Goal: Find specific page/section: Find specific page/section

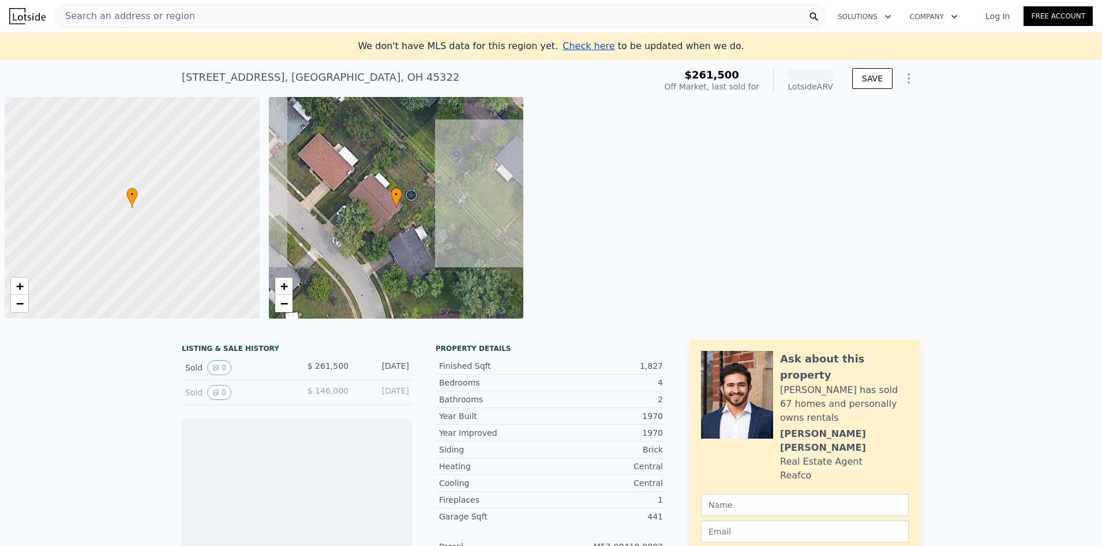
scroll to position [0, 5]
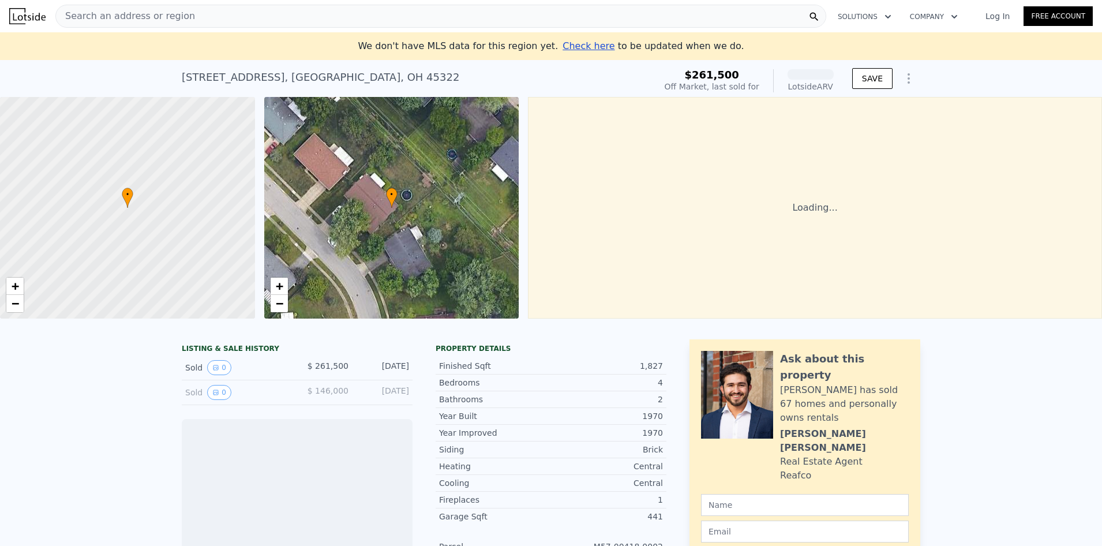
click at [146, 14] on span "Search an address or region" at bounding box center [125, 16] width 139 height 14
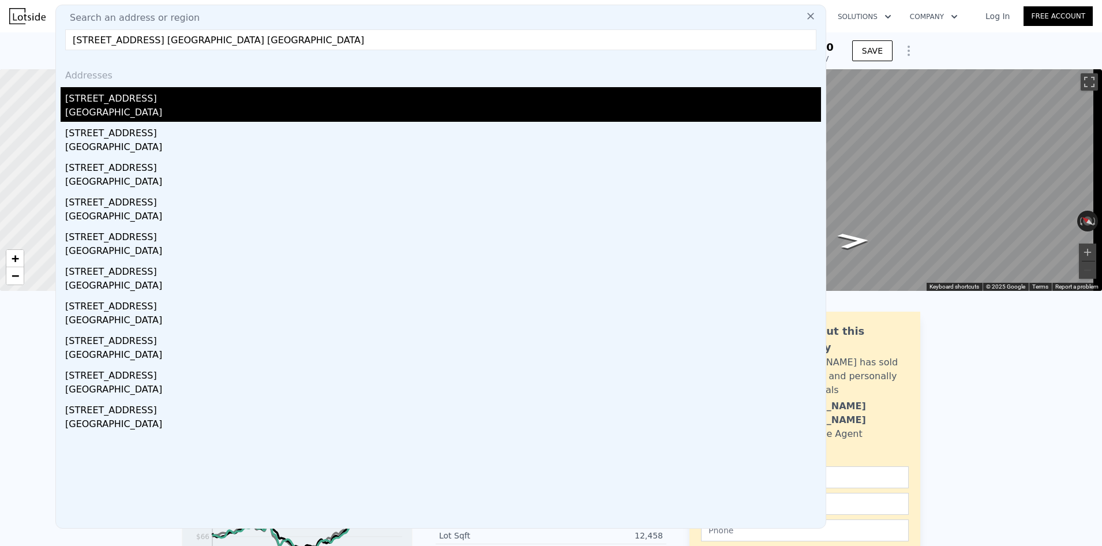
type input "[STREET_ADDRESS] [GEOGRAPHIC_DATA] [GEOGRAPHIC_DATA]"
click at [200, 100] on div "[STREET_ADDRESS]" at bounding box center [443, 96] width 756 height 18
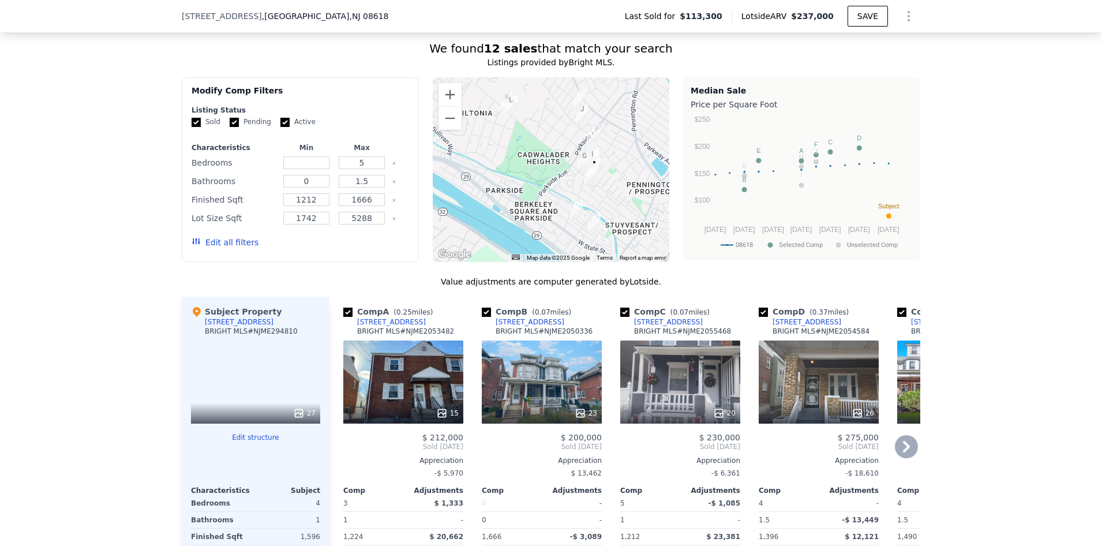
scroll to position [804, 0]
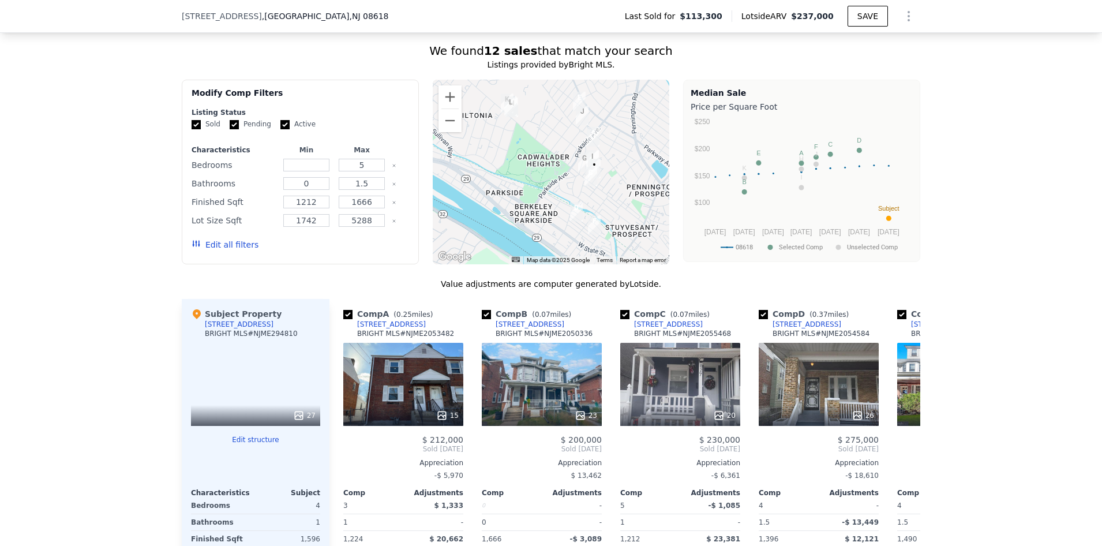
click at [595, 195] on div at bounding box center [551, 172] width 237 height 185
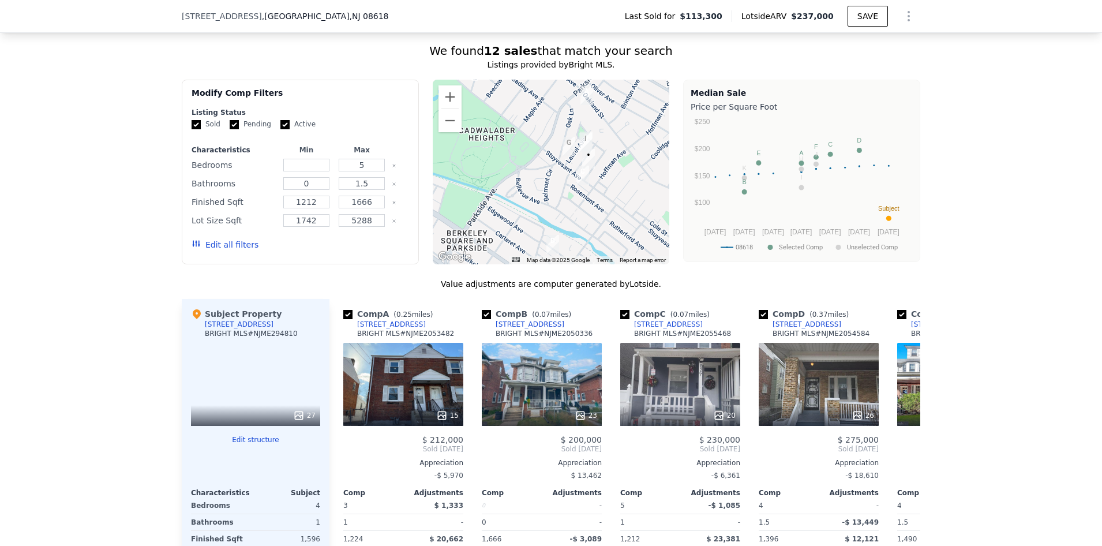
click at [595, 195] on div at bounding box center [551, 172] width 237 height 185
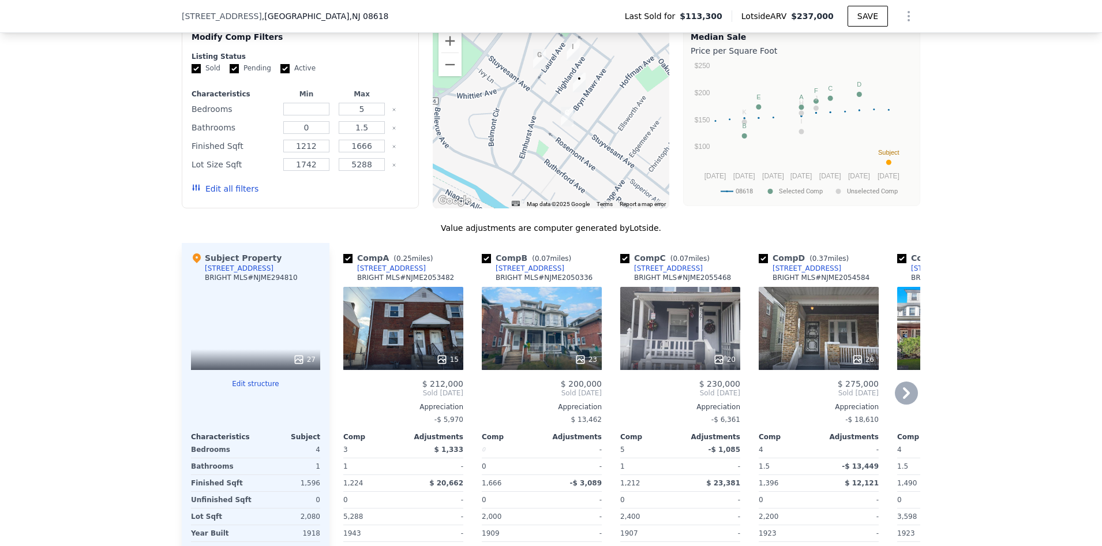
scroll to position [861, 0]
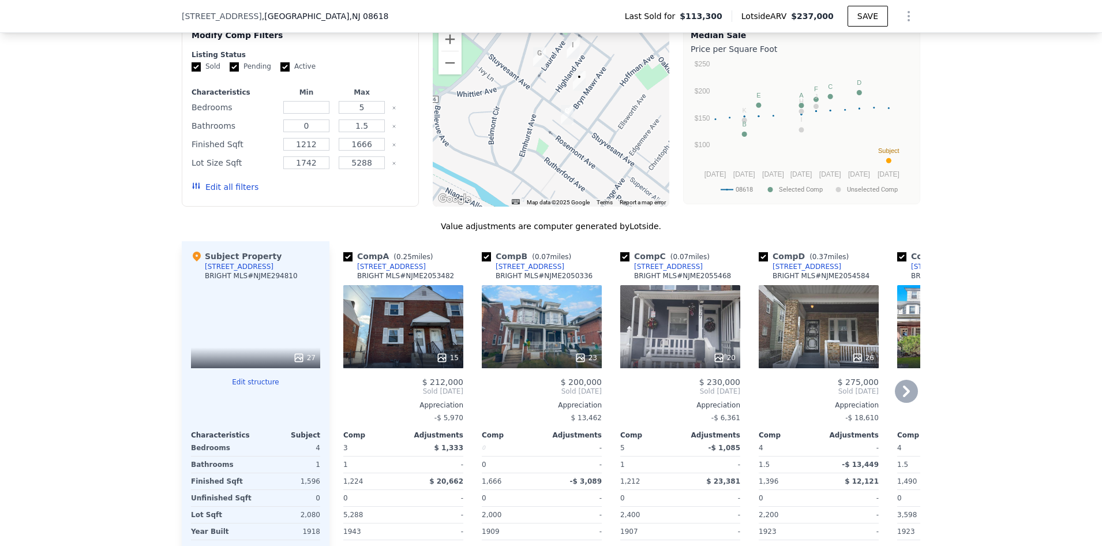
click at [666, 343] on div "20" at bounding box center [680, 326] width 120 height 83
